Goal: Entertainment & Leisure: Consume media (video, audio)

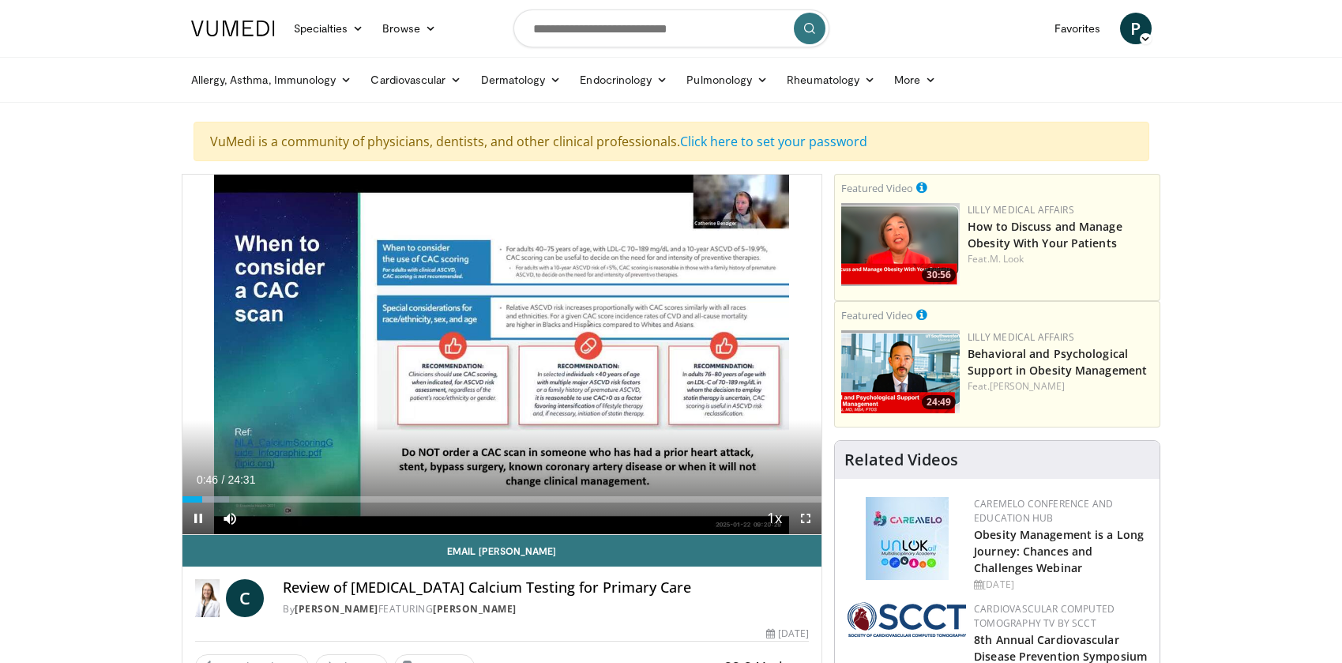
click at [720, 206] on div "10 seconds Tap to unmute" at bounding box center [502, 354] width 640 height 359
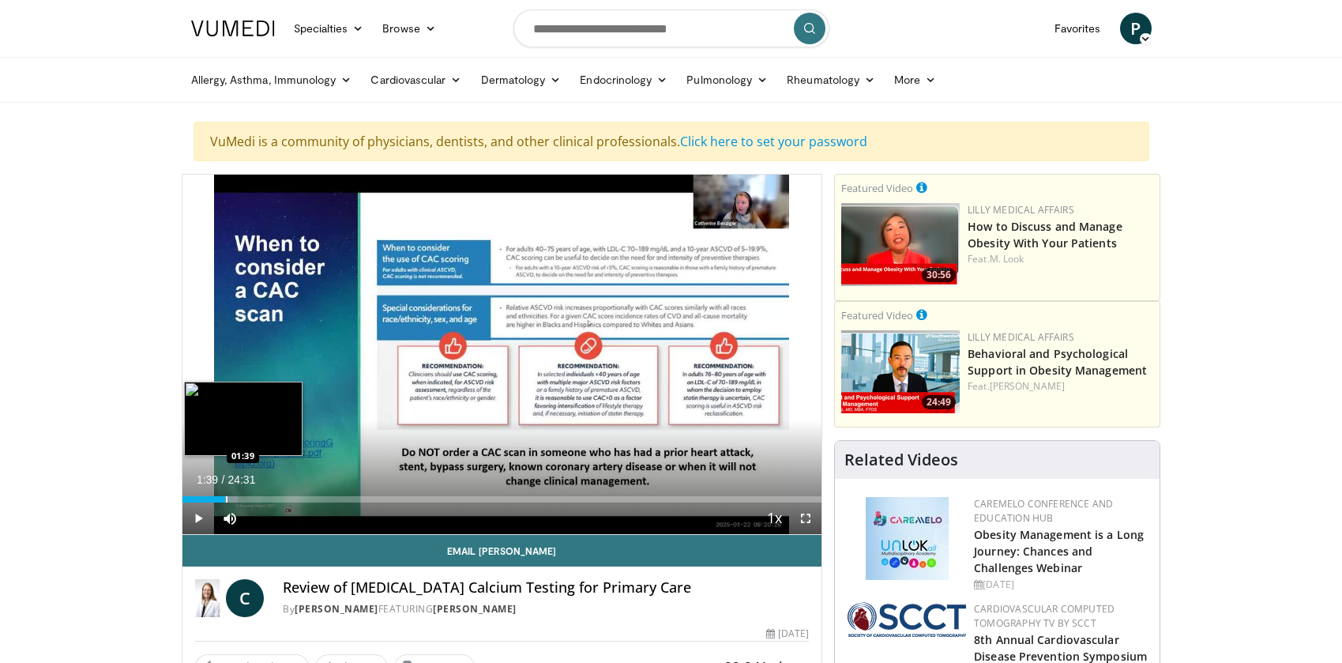
click at [226, 499] on div "Progress Bar" at bounding box center [227, 499] width 2 height 6
click at [254, 500] on div "Progress Bar" at bounding box center [255, 499] width 2 height 6
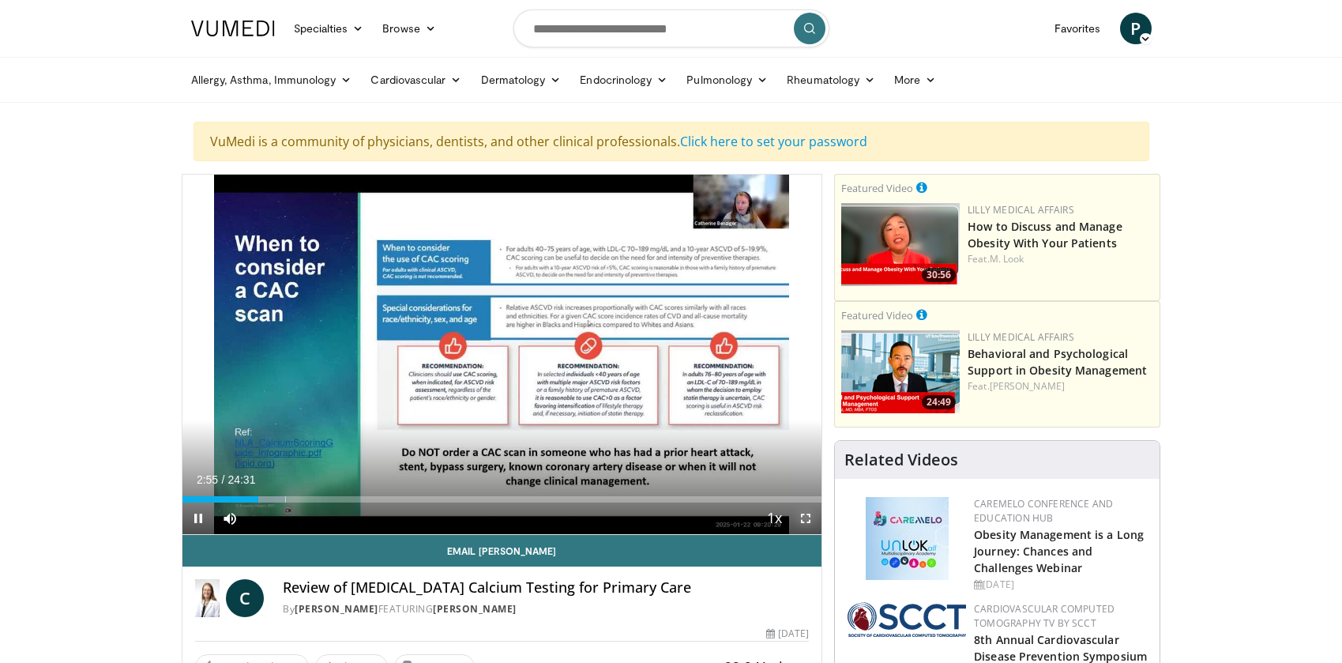
click at [807, 515] on span "Video Player" at bounding box center [806, 518] width 32 height 32
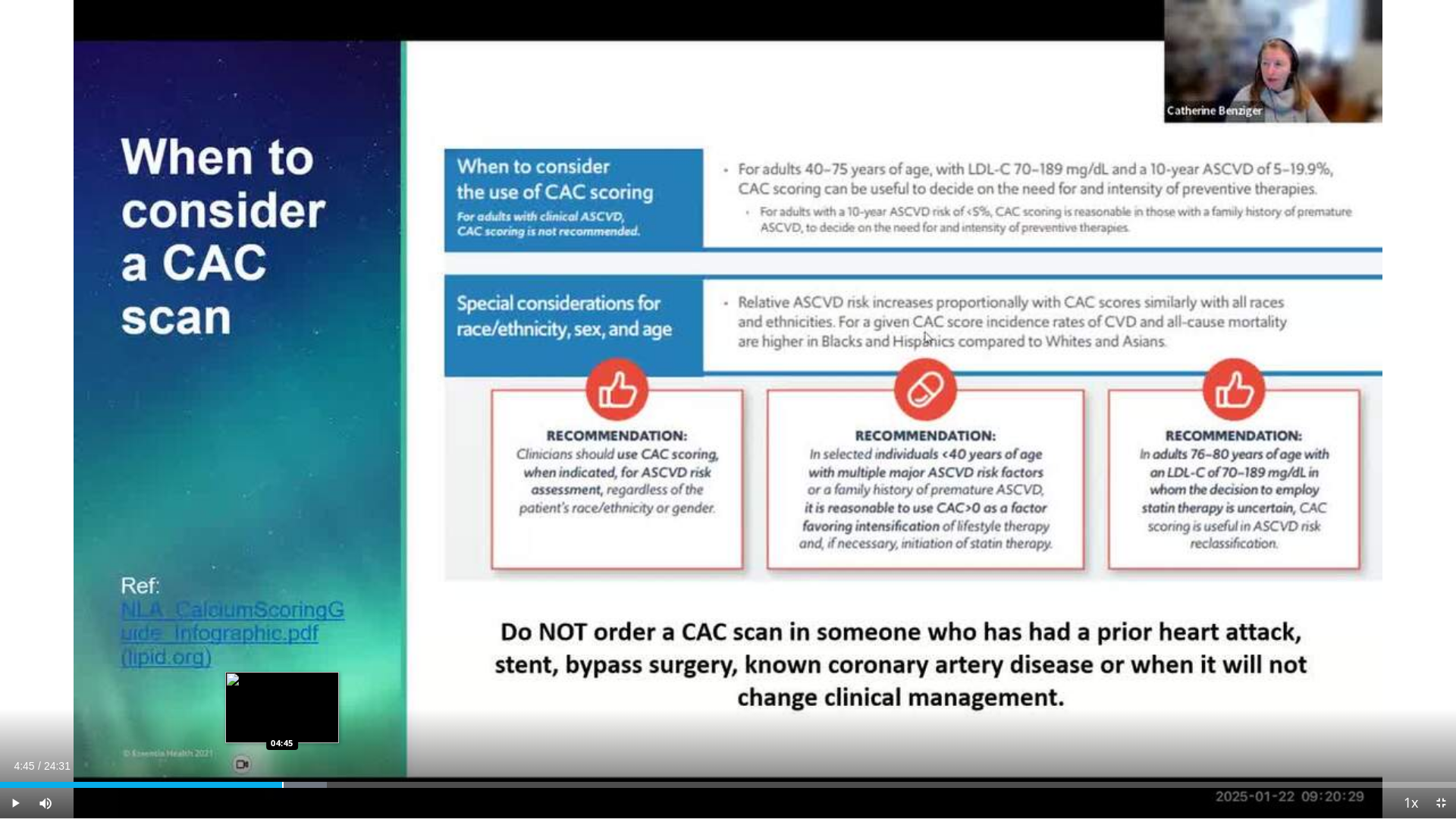
click at [282, 636] on div "Progress Bar" at bounding box center [283, 784] width 2 height 6
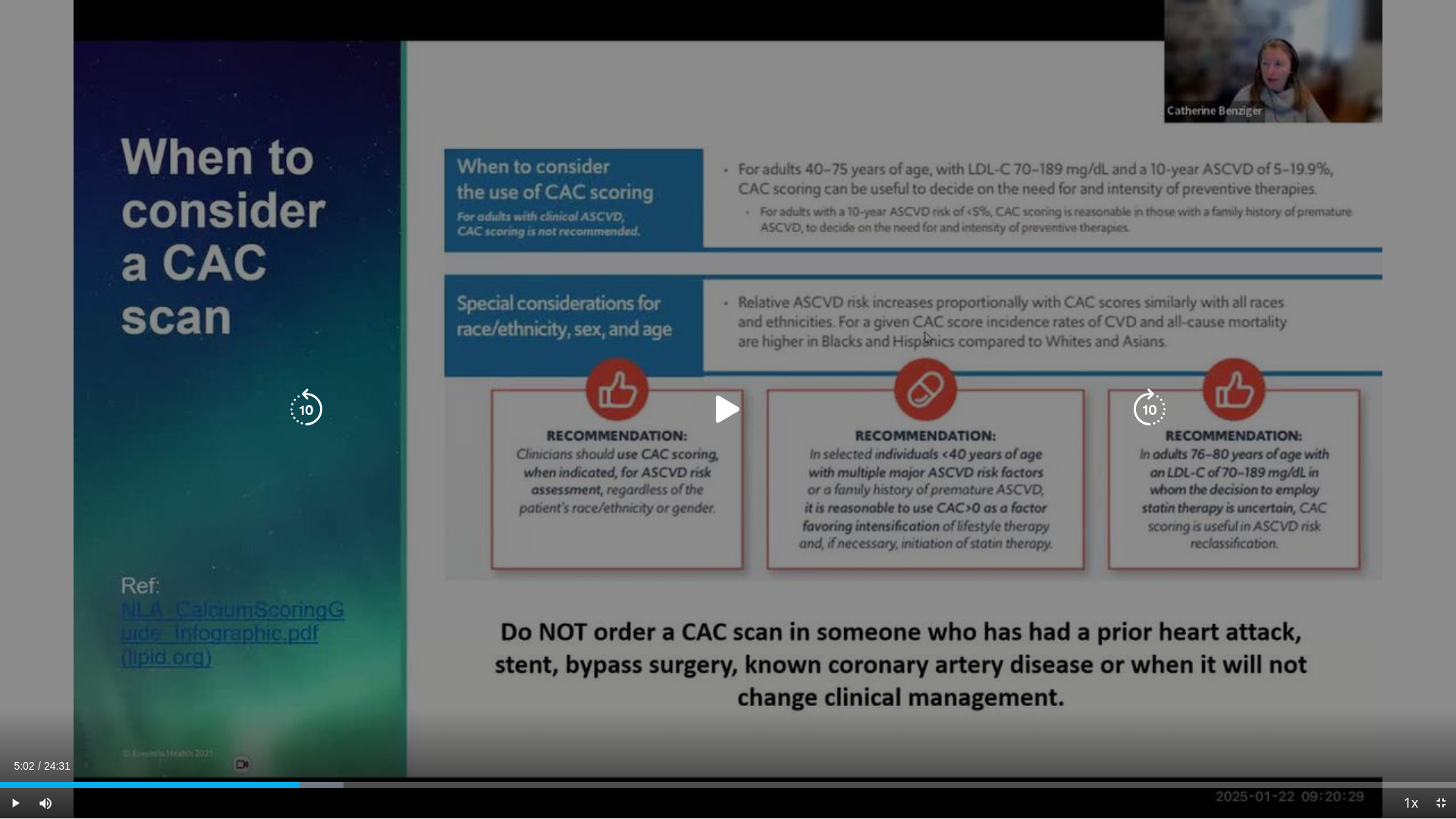
click at [299, 636] on div "Loaded : 23.60% 04:46 04:45" at bounding box center [728, 784] width 1456 height 6
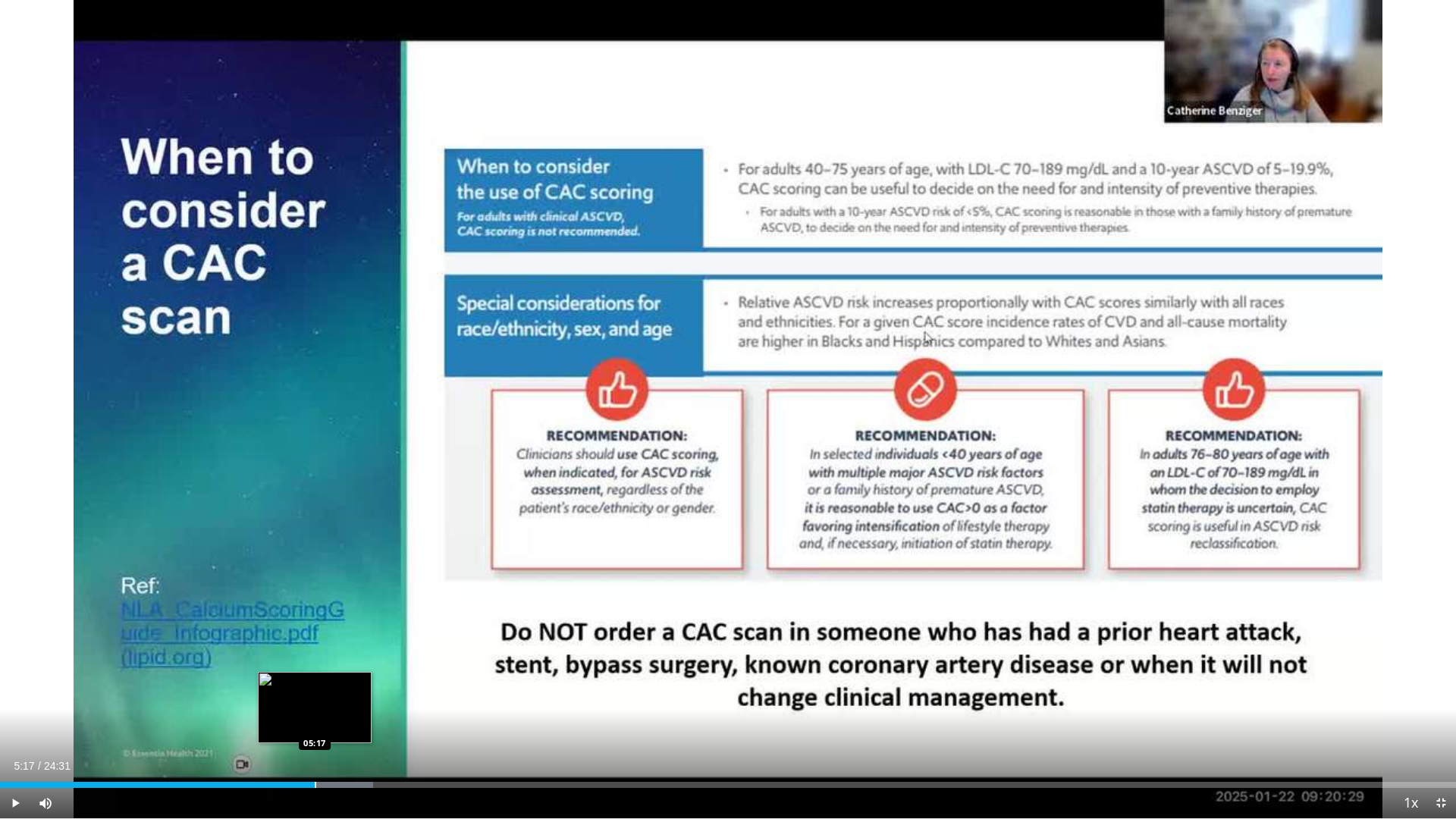
click at [315, 636] on div "Progress Bar" at bounding box center [316, 784] width 2 height 6
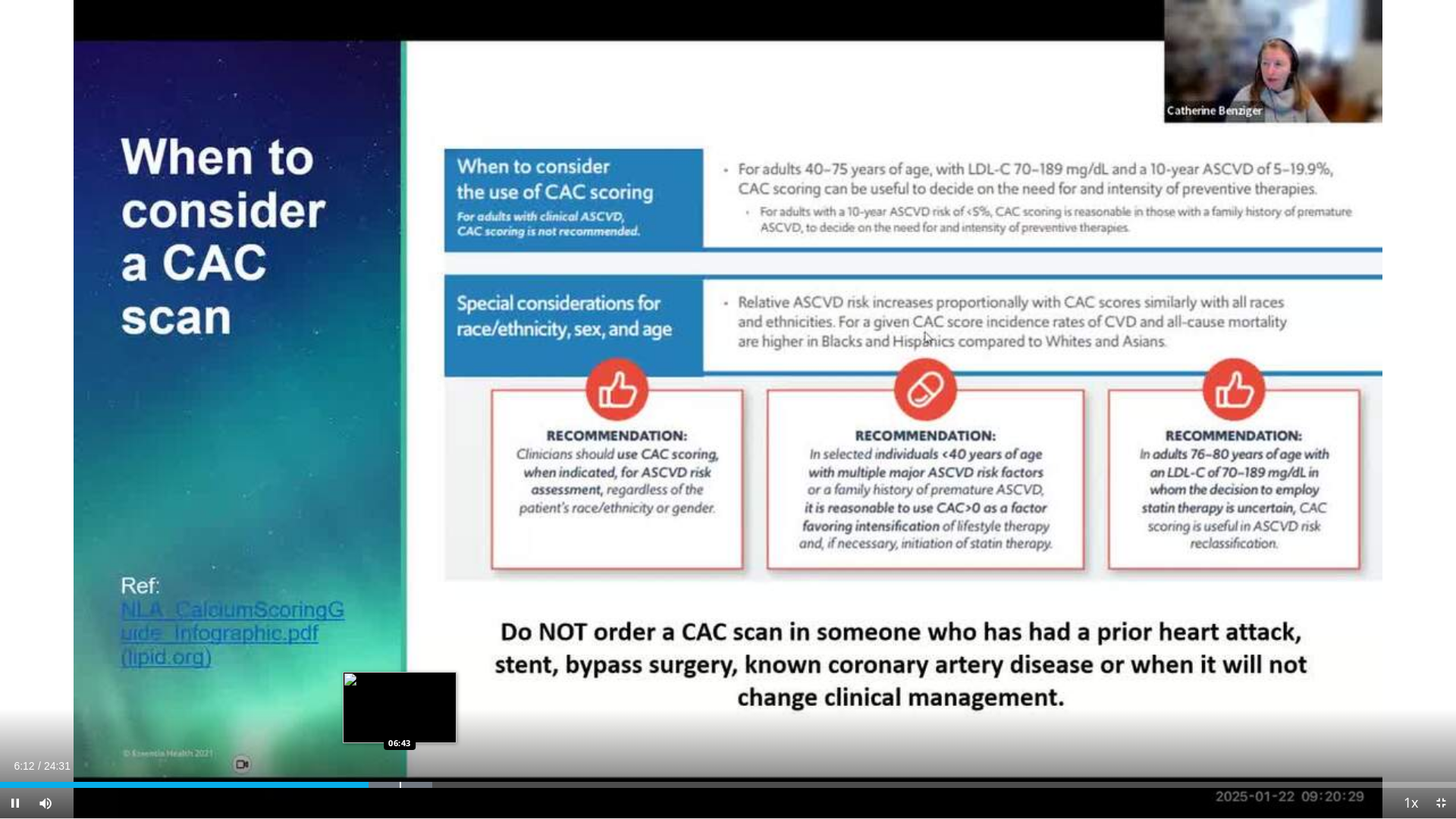
click at [400, 636] on div "Progress Bar" at bounding box center [400, 784] width 2 height 6
click at [431, 636] on div "Progress Bar" at bounding box center [432, 784] width 2 height 6
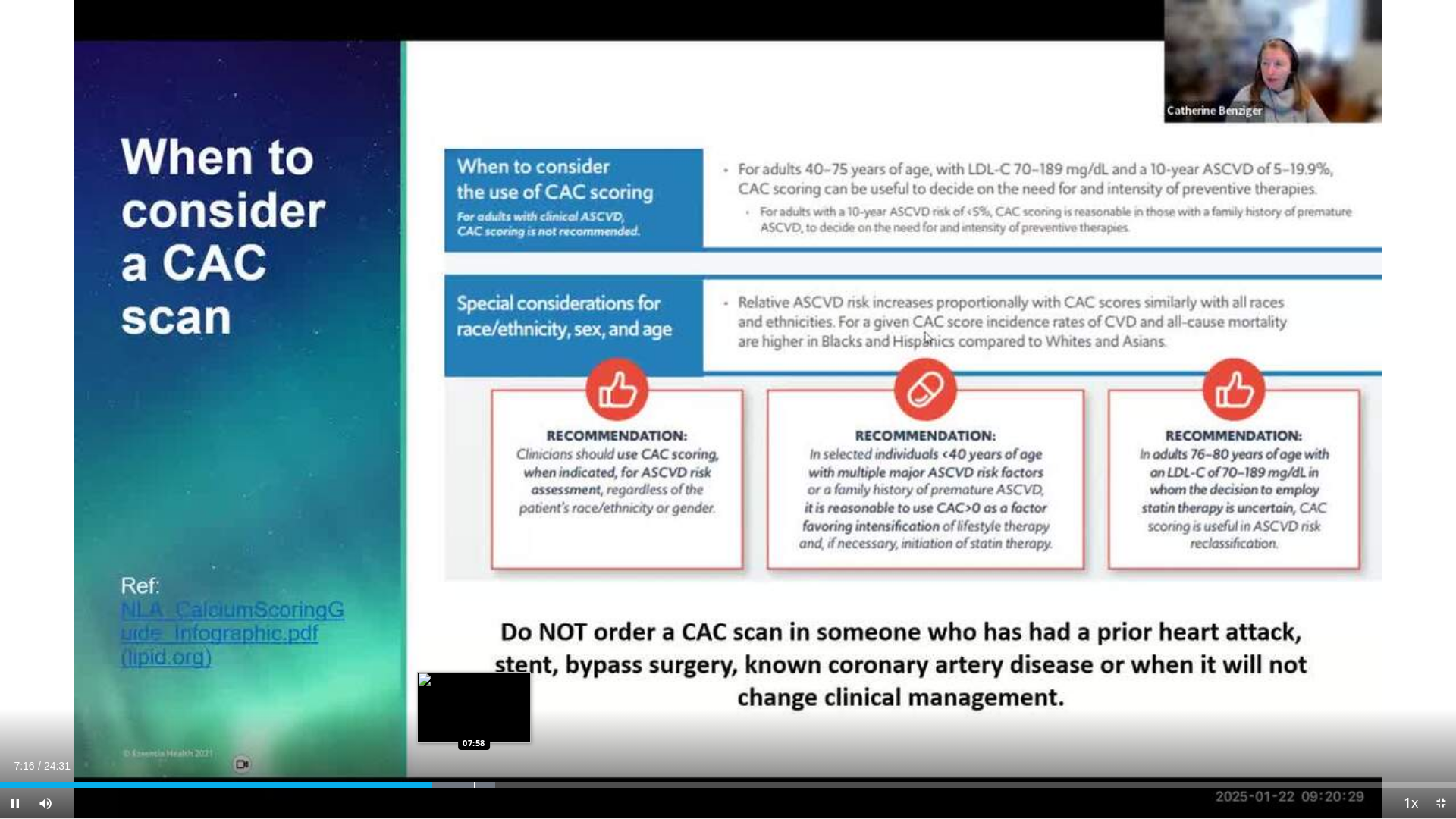
click at [474, 636] on div "Progress Bar" at bounding box center [475, 784] width 2 height 6
click at [514, 636] on div "Progress Bar" at bounding box center [515, 784] width 2 height 6
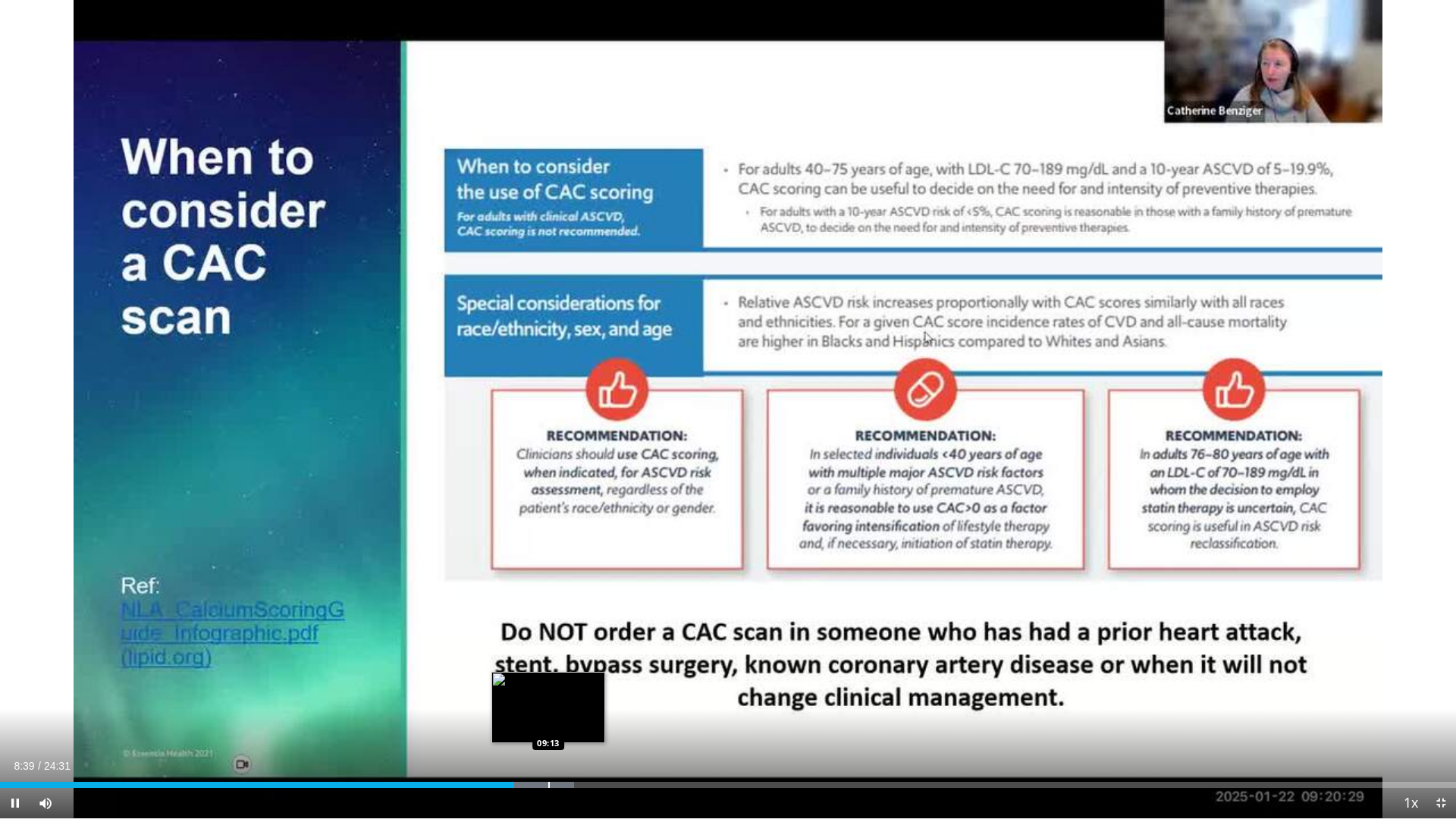
click at [548, 636] on div "Progress Bar" at bounding box center [549, 784] width 2 height 6
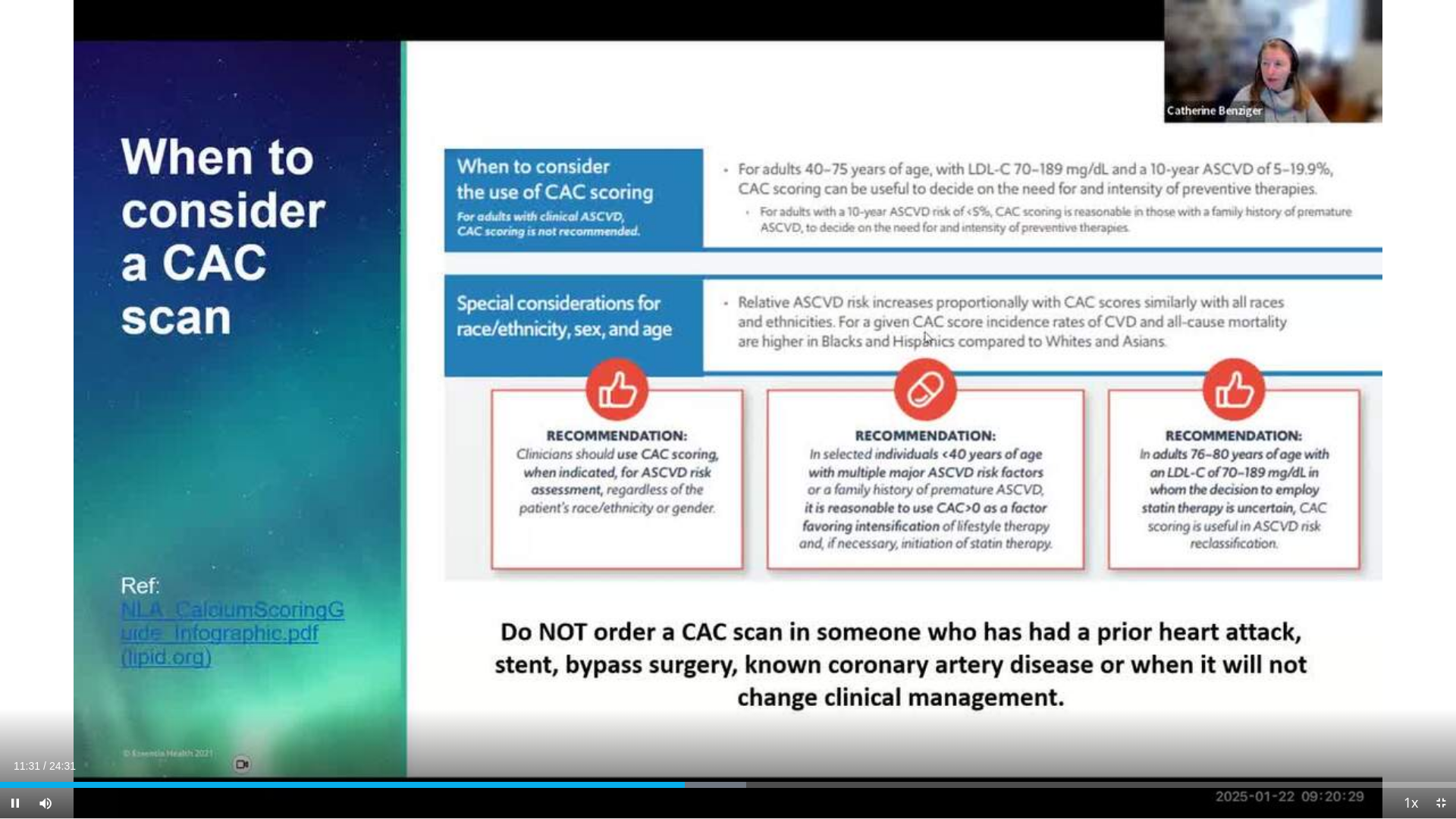
click at [731, 636] on div "Current Time 11:31 / Duration 24:31 Pause Skip Backward Skip Forward Mute 0% Lo…" at bounding box center [728, 804] width 1456 height 31
click at [741, 636] on div "Progress Bar" at bounding box center [742, 784] width 2 height 6
click at [808, 636] on div "Progress Bar" at bounding box center [809, 784] width 2 height 6
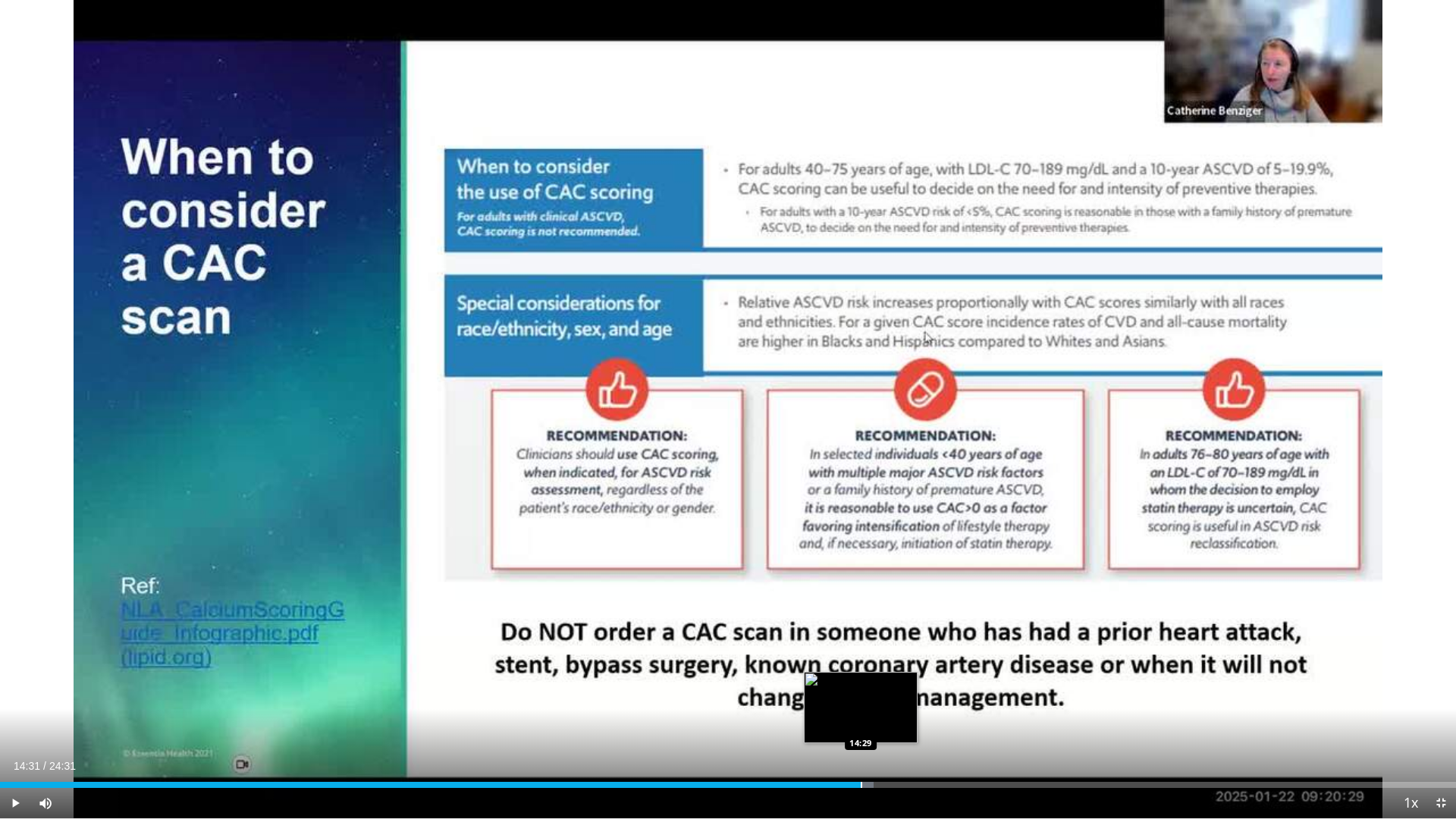
click at [861, 636] on div "Progress Bar" at bounding box center [861, 784] width 2 height 6
click at [921, 636] on div "Progress Bar" at bounding box center [922, 784] width 2 height 6
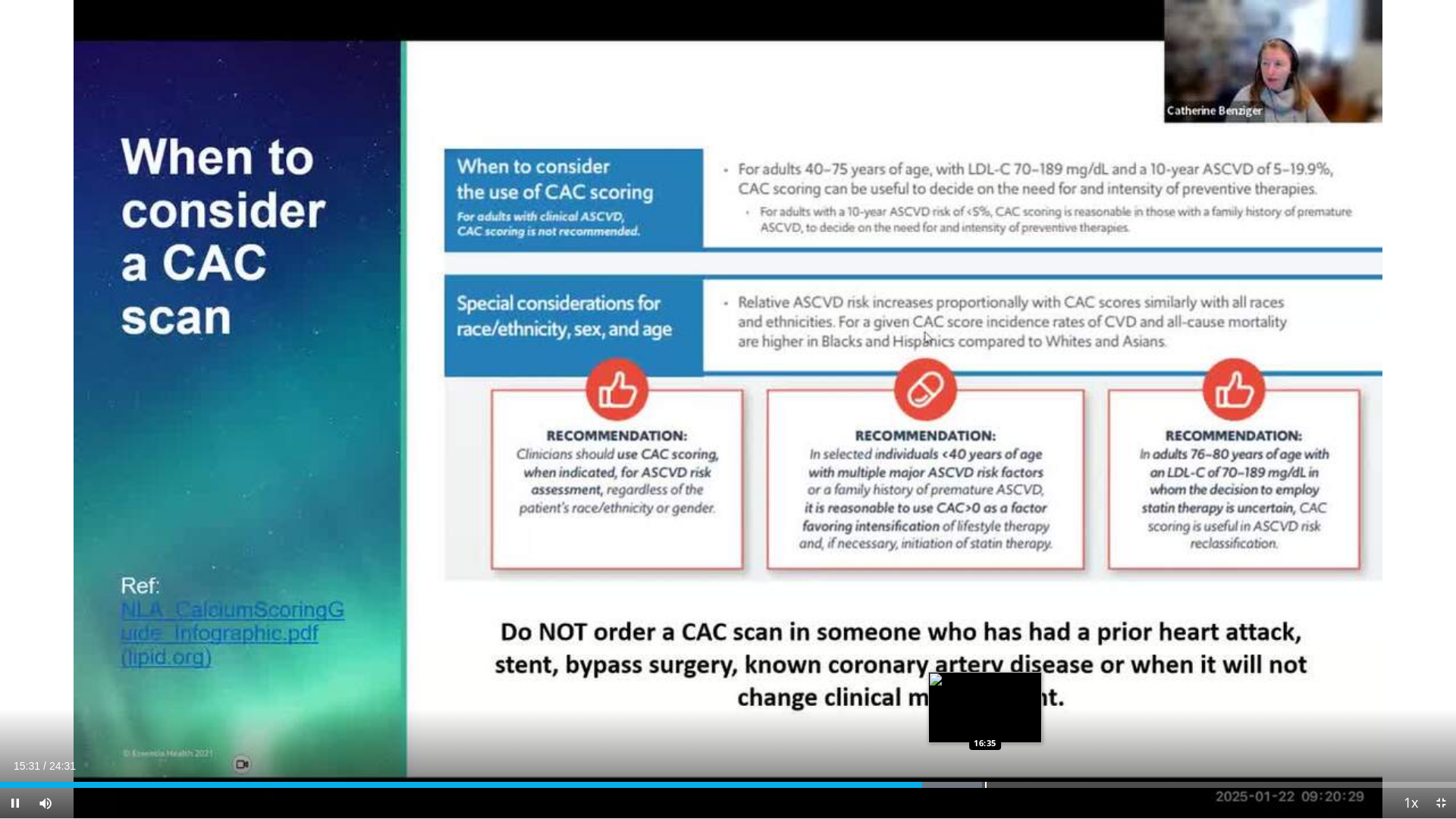
click at [985, 636] on div "Progress Bar" at bounding box center [986, 784] width 2 height 6
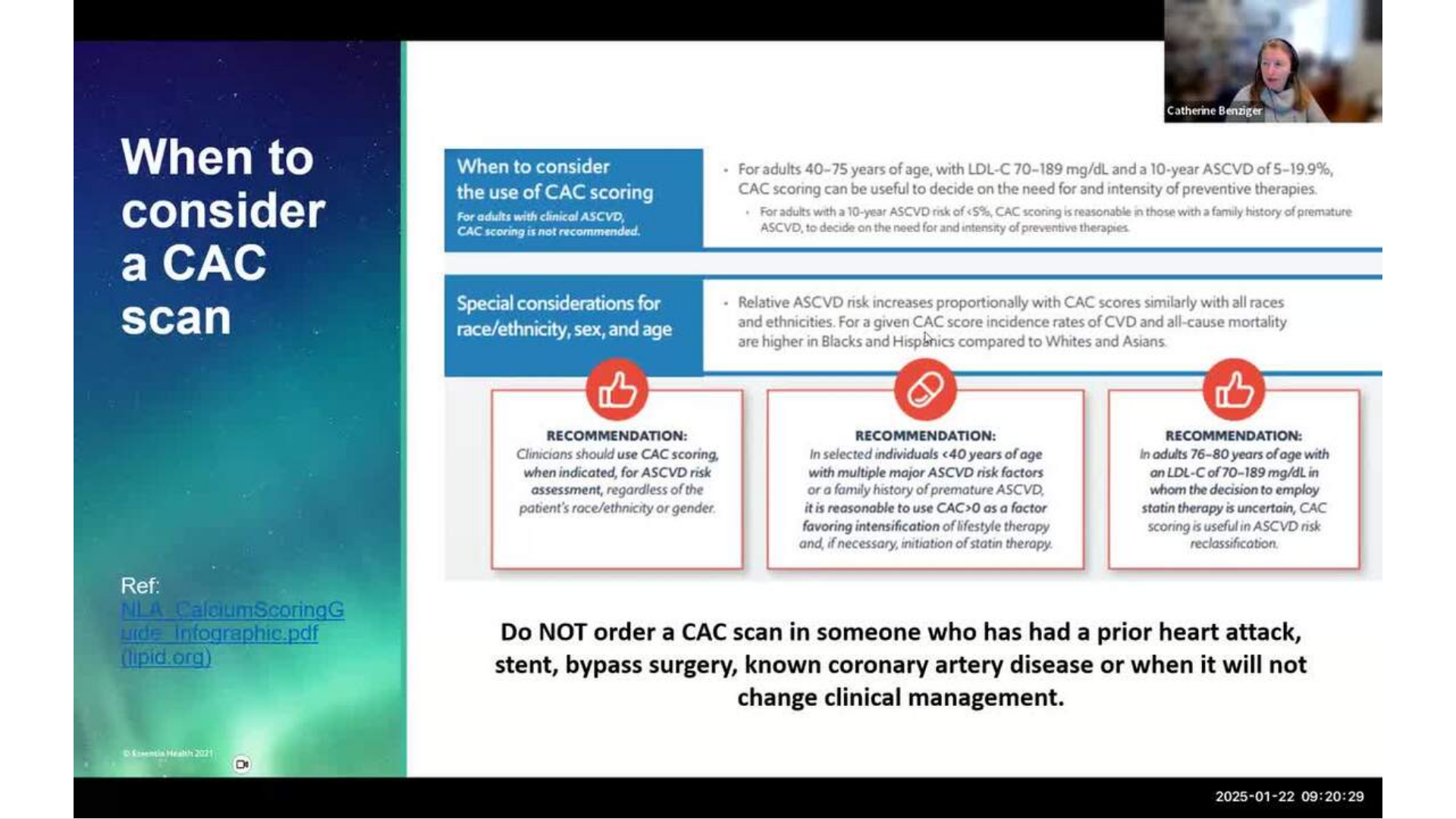
click at [1066, 636] on div "10 seconds Tap to unmute" at bounding box center [728, 409] width 1456 height 818
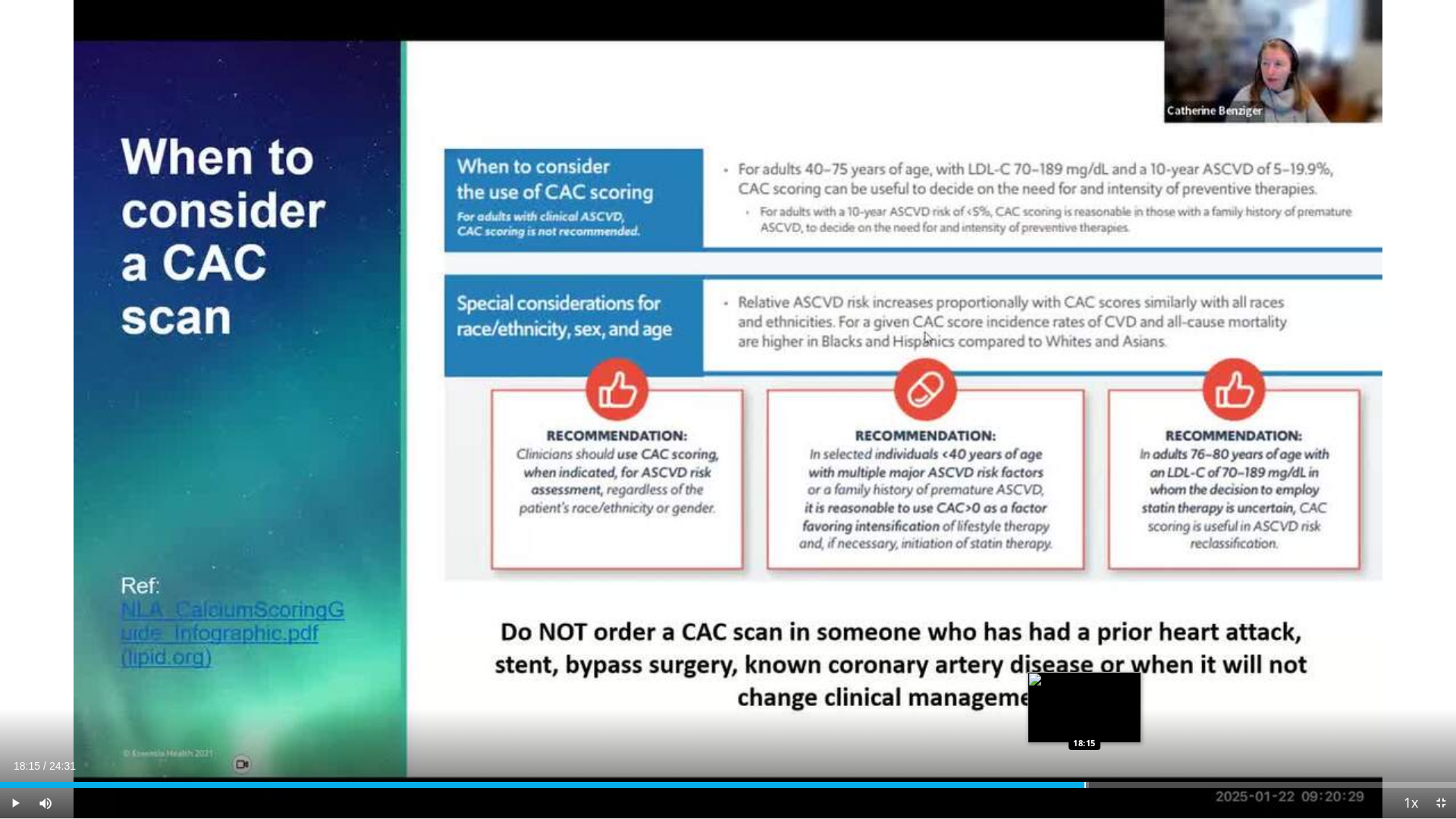
click at [1084, 636] on div "Progress Bar" at bounding box center [1085, 784] width 2 height 6
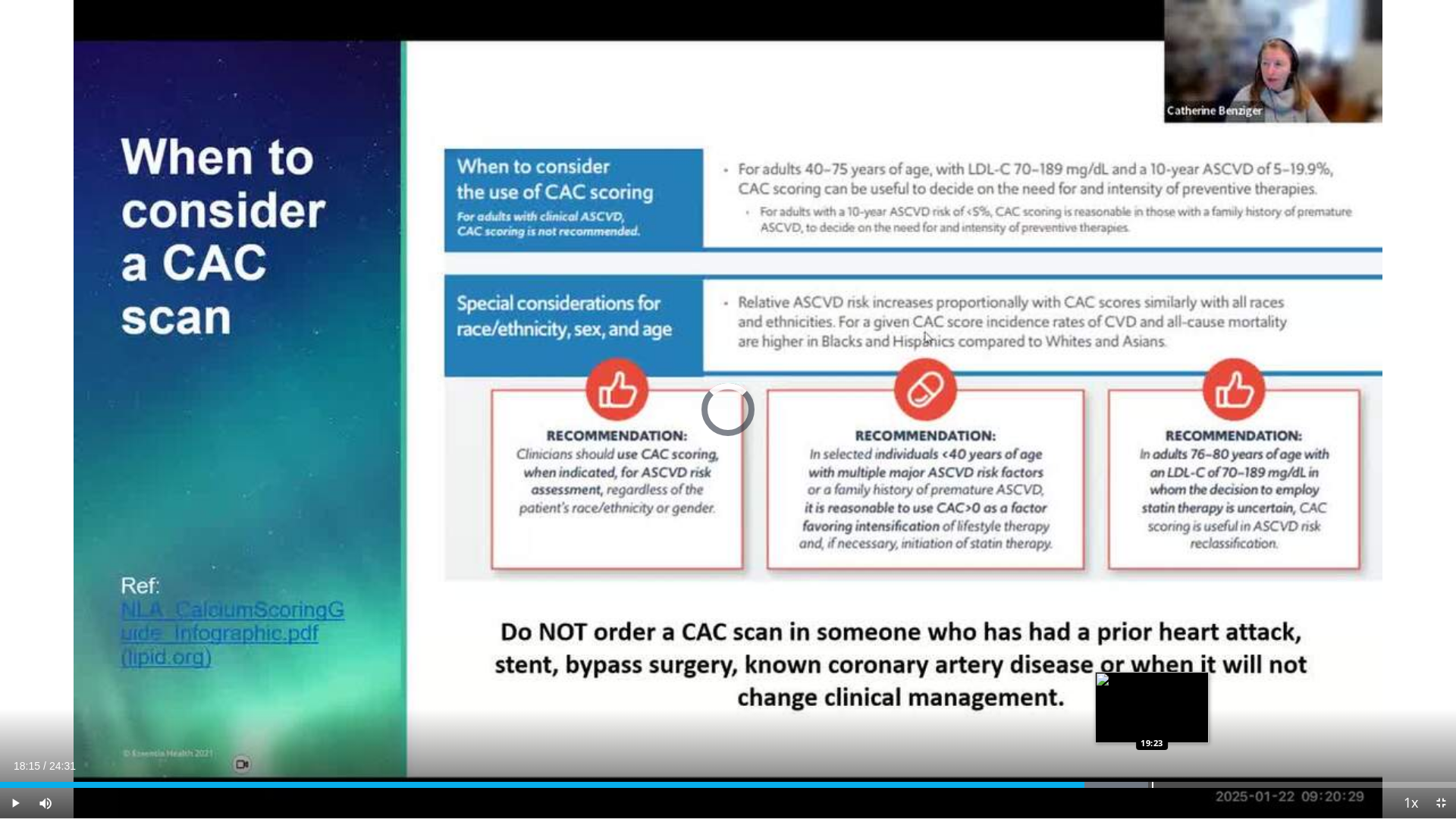
click at [1153, 636] on div "Progress Bar" at bounding box center [1153, 784] width 2 height 6
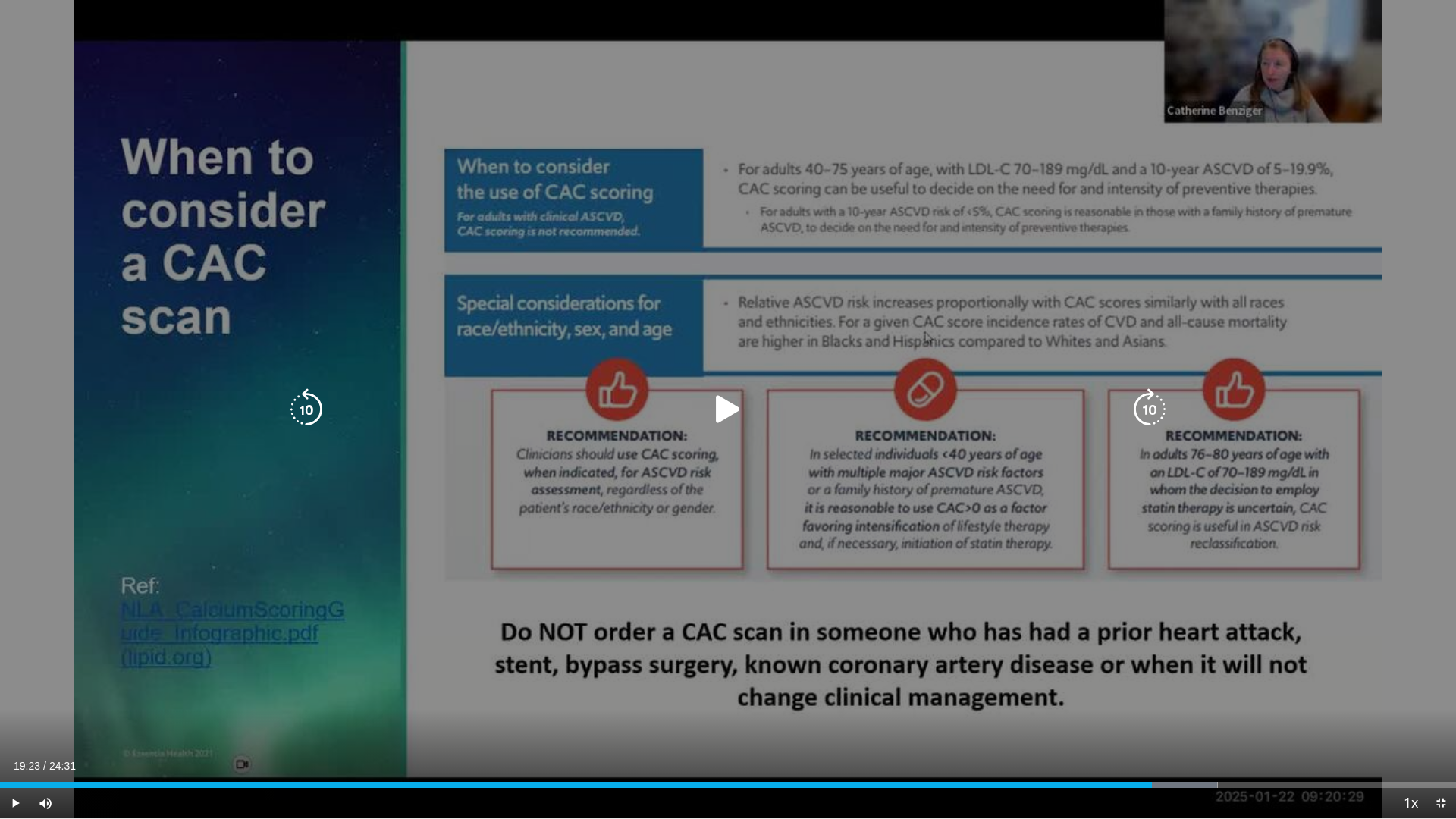
click at [1251, 56] on div "10 seconds Tap to unmute" at bounding box center [728, 409] width 1456 height 818
